Goal: Transaction & Acquisition: Purchase product/service

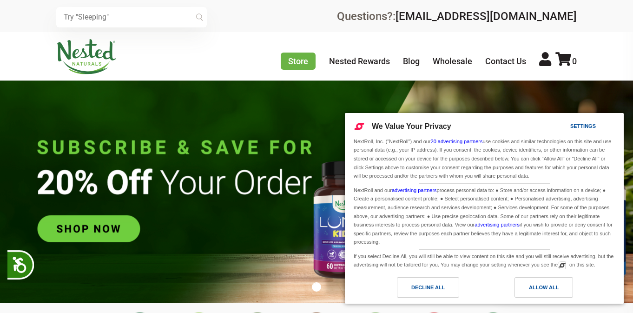
scroll to position [0, 163]
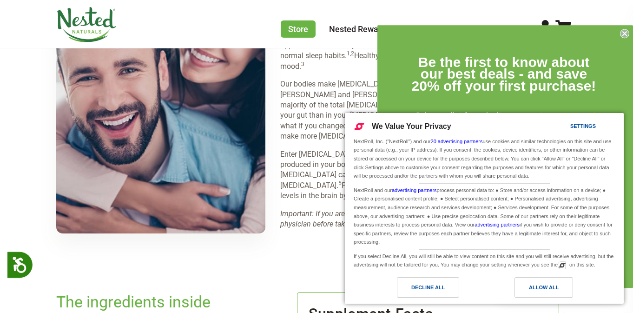
scroll to position [1252, 0]
